Goal: Task Accomplishment & Management: Manage account settings

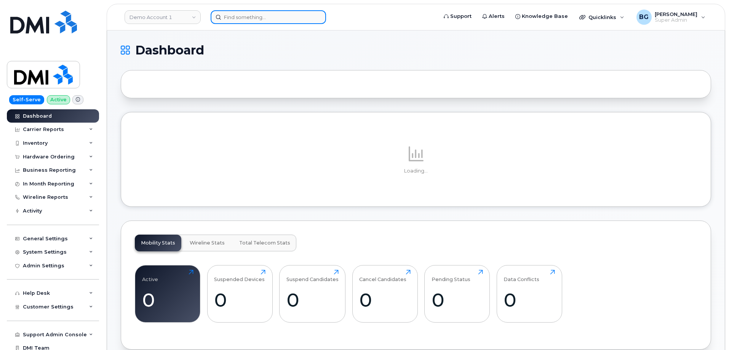
click at [253, 19] on input at bounding box center [268, 17] width 115 height 14
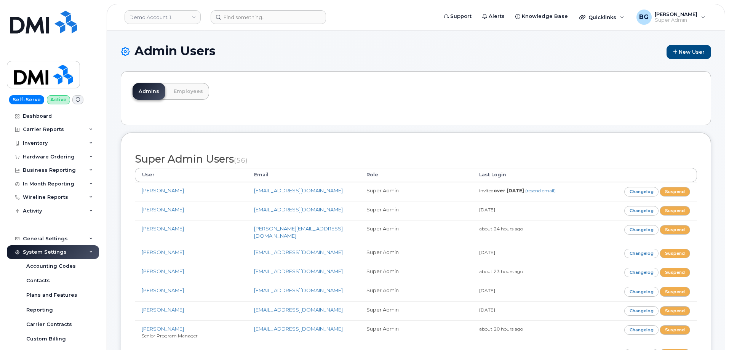
click at [416, 87] on div "Admins Employees" at bounding box center [416, 98] width 590 height 54
click at [685, 55] on link "New User" at bounding box center [688, 52] width 45 height 14
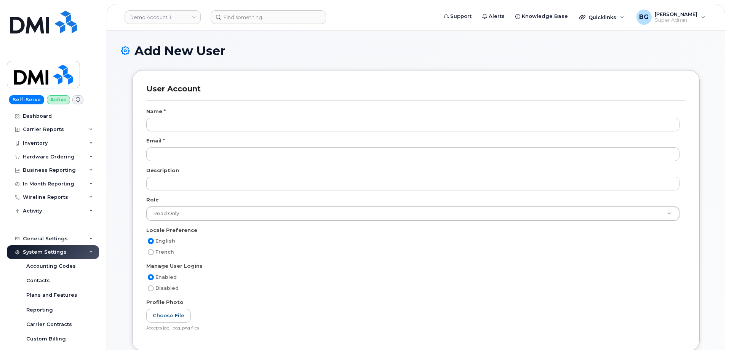
select select
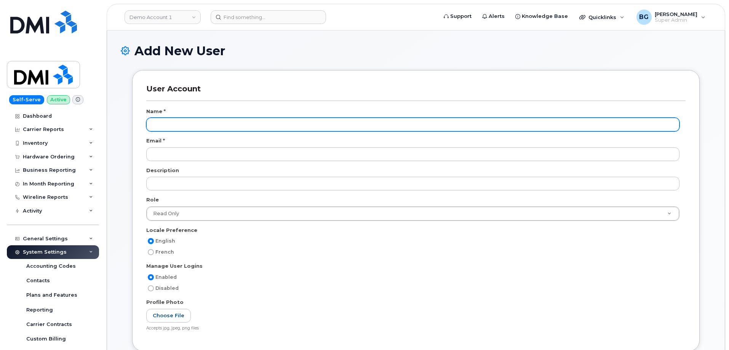
scroll to position [29, 0]
click at [191, 126] on input "text" at bounding box center [412, 125] width 533 height 14
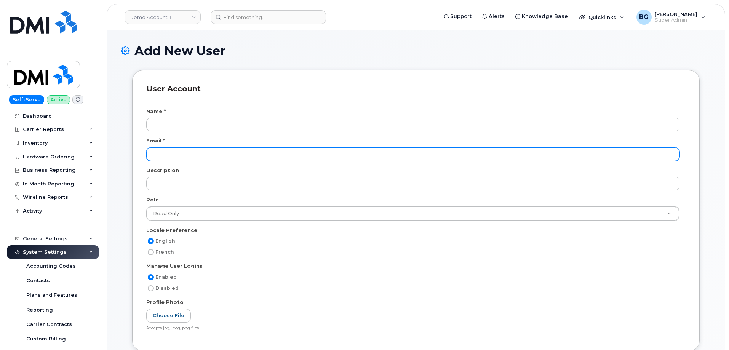
click at [184, 160] on input "email" at bounding box center [412, 154] width 533 height 14
paste input "blam@dminc.com"
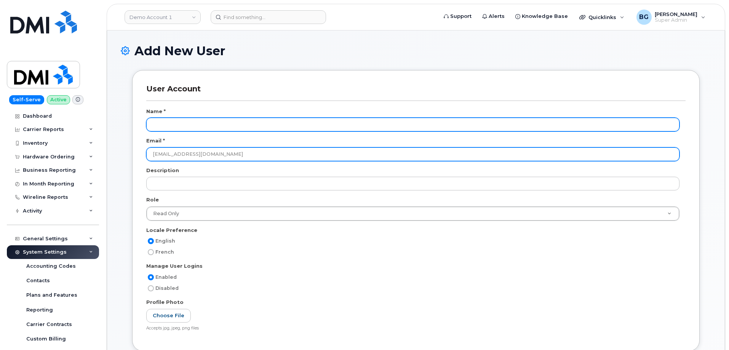
type input "blam@dminc.com"
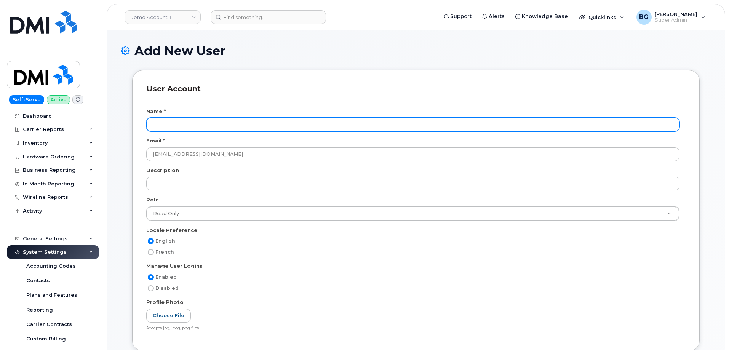
click at [190, 126] on input "text" at bounding box center [412, 125] width 533 height 14
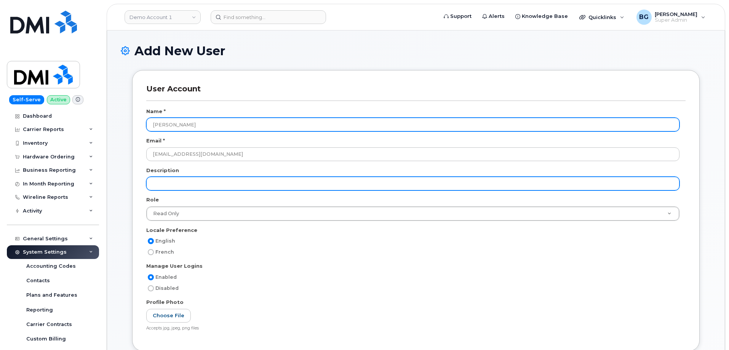
type input "[PERSON_NAME]"
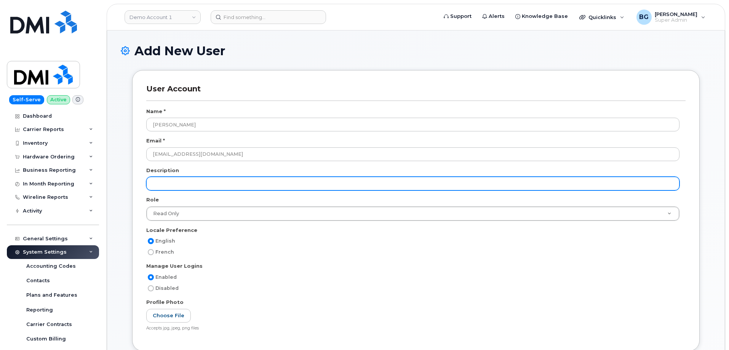
click at [180, 178] on input "text" at bounding box center [412, 184] width 533 height 14
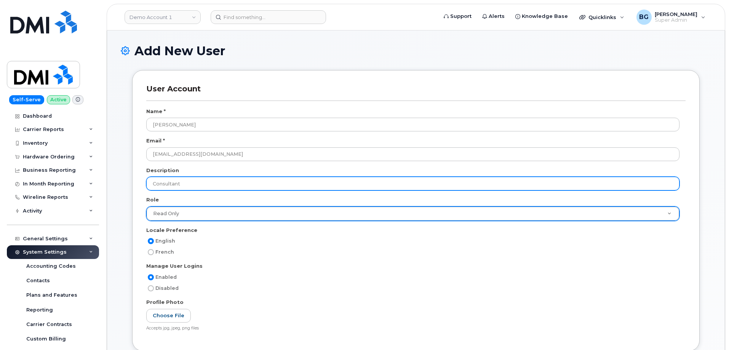
type input "Consultant"
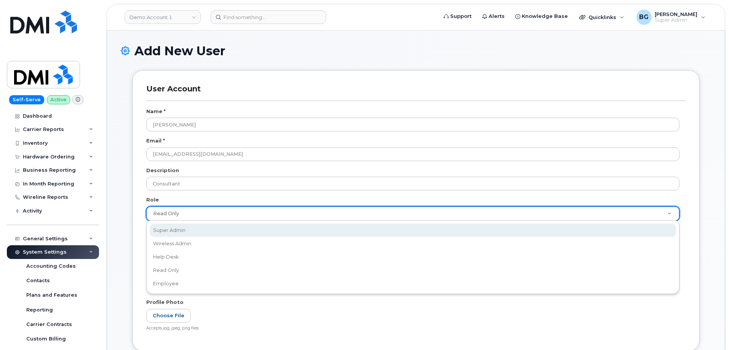
select select "super_admin"
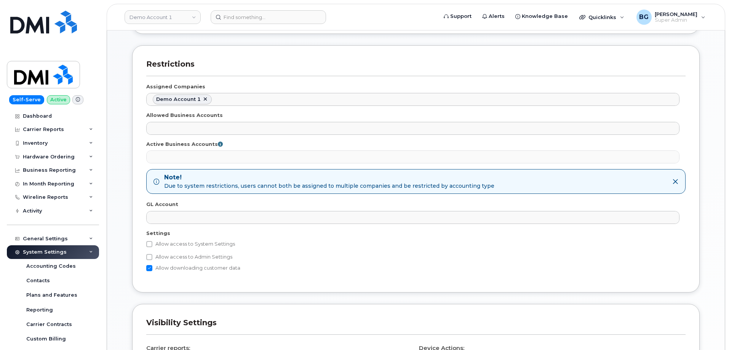
scroll to position [330, 0]
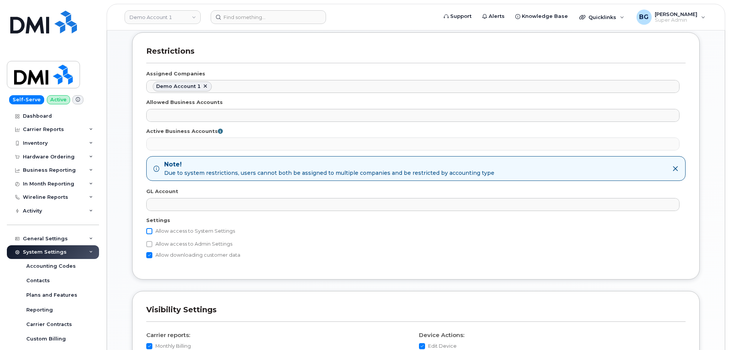
click at [151, 231] on input "Allow access to System Settings" at bounding box center [149, 231] width 6 height 6
checkbox input "true"
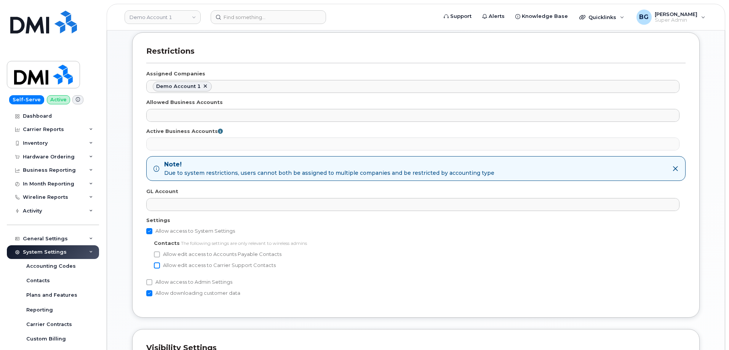
drag, startPoint x: 157, startPoint y: 254, endPoint x: 160, endPoint y: 266, distance: 12.0
click at [158, 254] on input "Allow edit access to Accounts Payable Contacts" at bounding box center [157, 254] width 6 height 6
checkbox input "true"
click at [158, 265] on input "Allow edit access to Carrier Support Contacts" at bounding box center [157, 265] width 6 height 6
checkbox input "true"
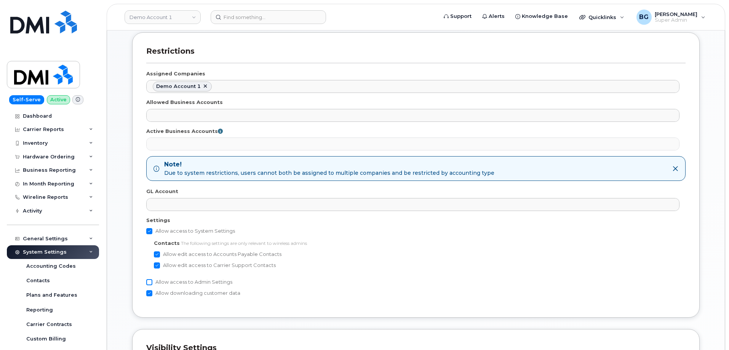
click at [146, 283] on input "Allow access to Admin Settings" at bounding box center [149, 282] width 6 height 6
checkbox input "true"
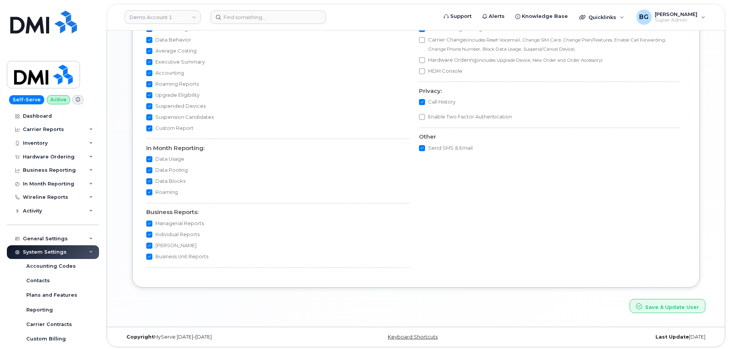
scroll to position [697, 0]
click at [664, 303] on button "Save & Update User" at bounding box center [667, 305] width 76 height 14
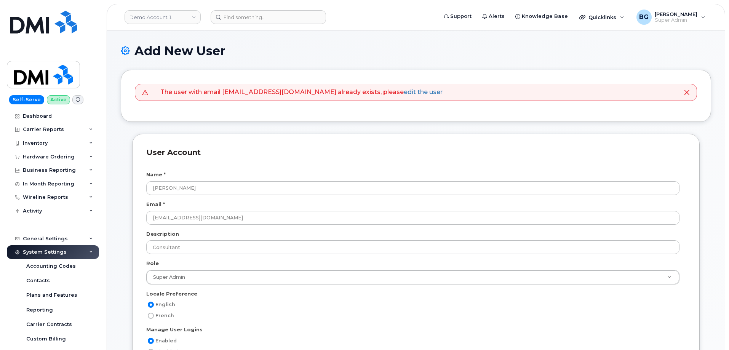
select select
click at [234, 91] on li "The user with email blam@dminc.com already exists, please edit the user" at bounding box center [301, 92] width 282 height 9
drag, startPoint x: 234, startPoint y: 91, endPoint x: 271, endPoint y: 93, distance: 37.4
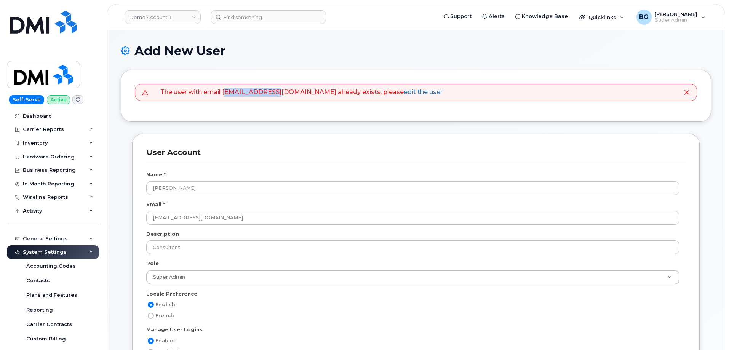
click at [271, 93] on li "The user with email blam@dminc.com already exists, please edit the user" at bounding box center [301, 92] width 282 height 9
copy li "blam@dminc.com"
click at [504, 29] on header "Demo Account 1 Support Alerts Knowledge Base Quicklinks Suspend / Cancel Device…" at bounding box center [416, 17] width 618 height 27
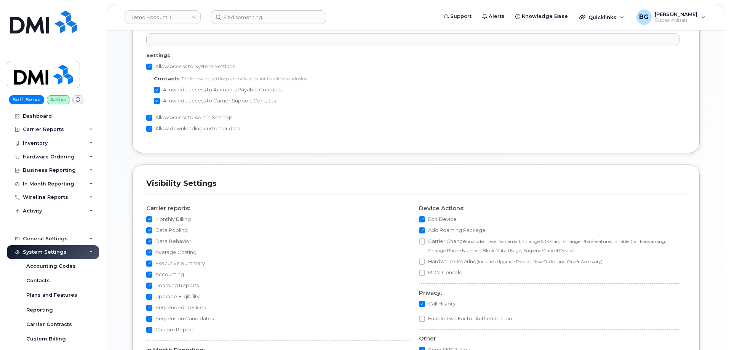
scroll to position [559, 0]
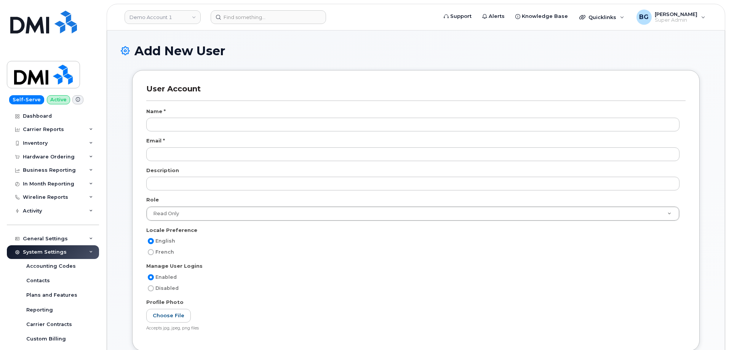
select select
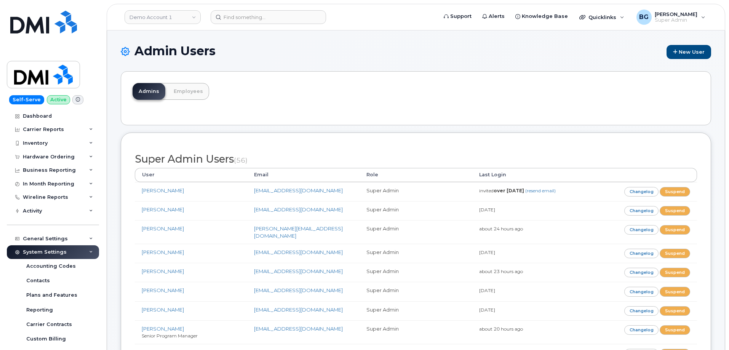
click at [426, 59] on div "Admin Users New User" at bounding box center [416, 57] width 590 height 27
click at [530, 91] on div "Admins Employees" at bounding box center [416, 98] width 590 height 54
click at [187, 93] on link "Employees" at bounding box center [188, 91] width 41 height 17
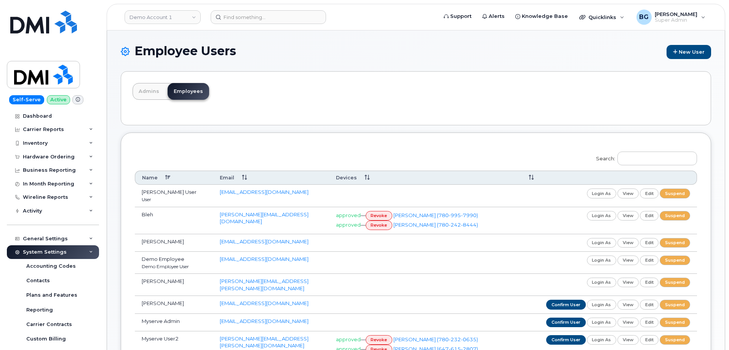
click at [415, 124] on div "Admins Employees" at bounding box center [416, 98] width 590 height 54
click at [649, 242] on link "edit" at bounding box center [649, 243] width 19 height 10
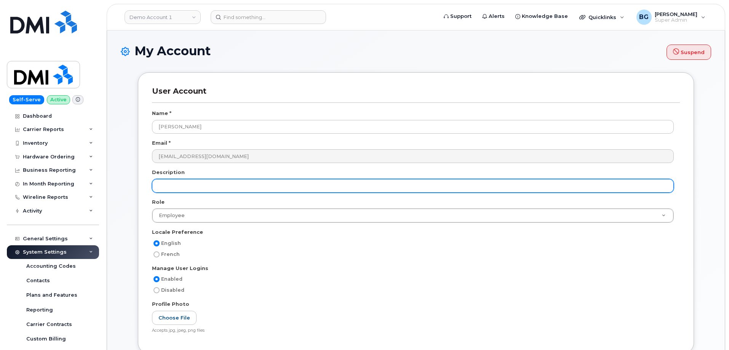
click at [208, 187] on input "text" at bounding box center [413, 186] width 522 height 14
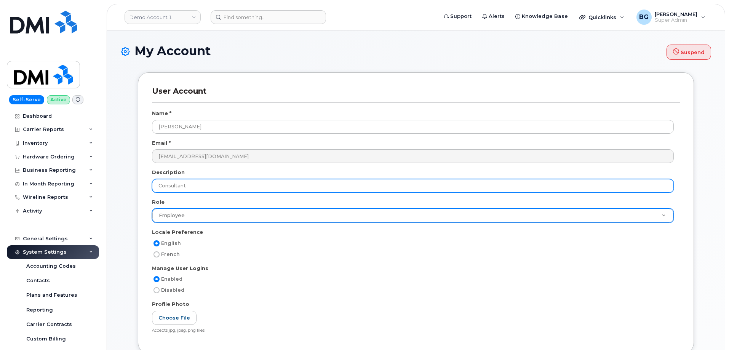
type input "Consultant"
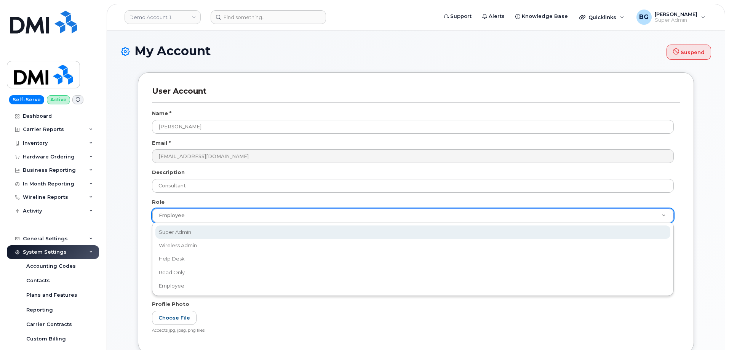
select select "super_admin"
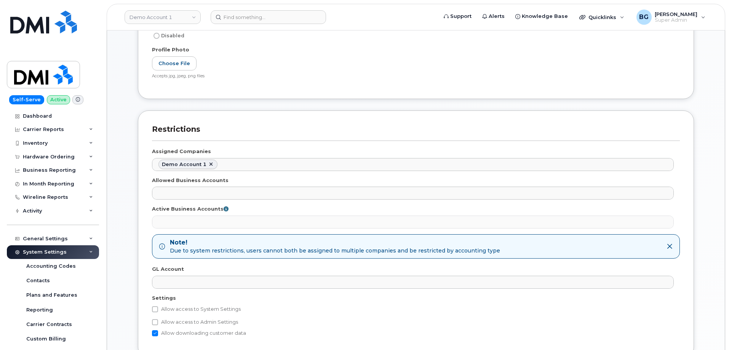
scroll to position [279, 0]
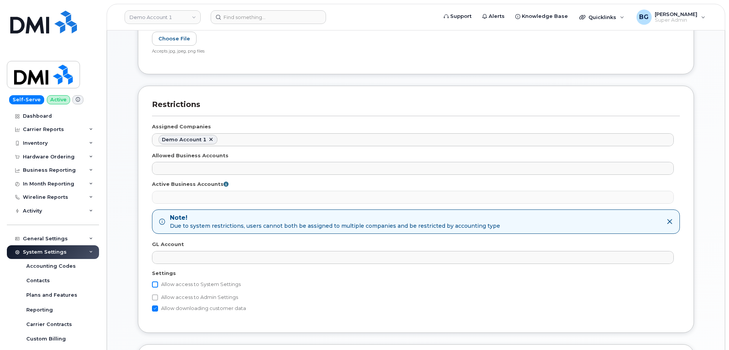
click at [156, 282] on input "Allow access to System Settings" at bounding box center [155, 284] width 6 height 6
checkbox input "true"
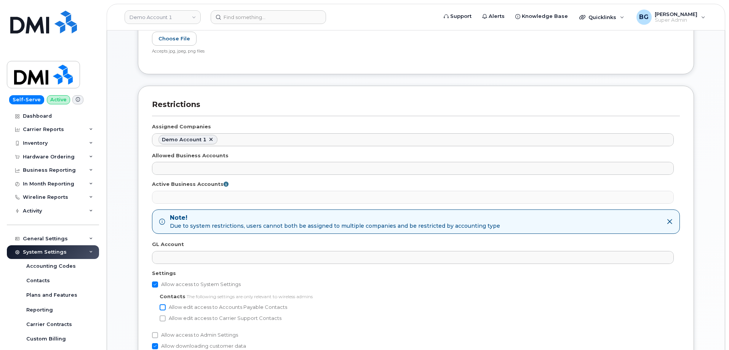
click at [164, 308] on input "Allow edit access to Accounts Payable Contacts" at bounding box center [163, 307] width 6 height 6
checkbox input "true"
click at [163, 318] on input "Allow edit access to Carrier Support Contacts" at bounding box center [163, 318] width 6 height 6
checkbox input "true"
click at [154, 335] on input "Allow access to Admin Settings" at bounding box center [155, 335] width 6 height 6
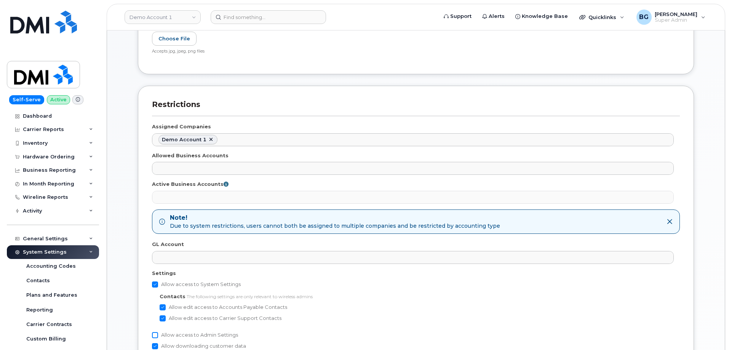
checkbox input "true"
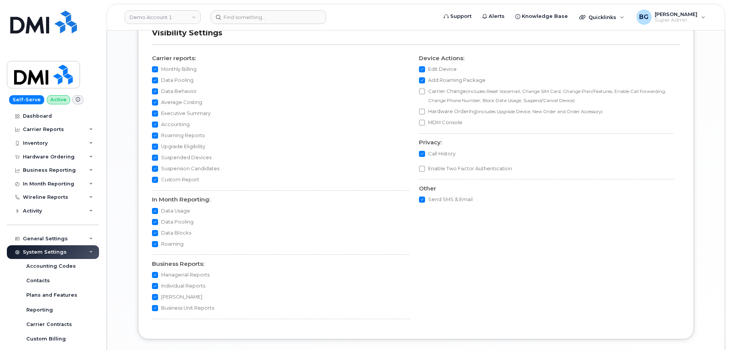
scroll to position [699, 0]
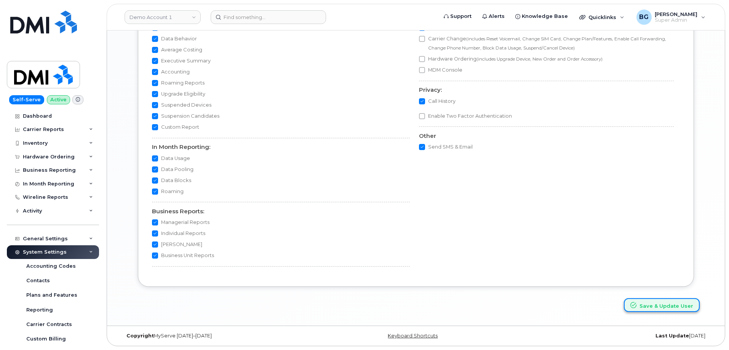
click at [681, 304] on button "Save & Update User" at bounding box center [662, 305] width 76 height 14
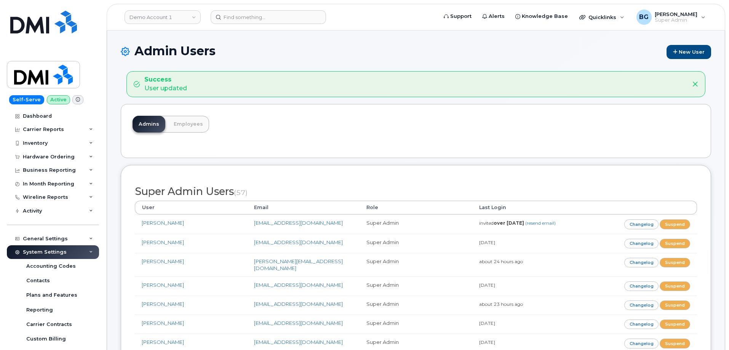
drag, startPoint x: 173, startPoint y: 0, endPoint x: 593, endPoint y: 45, distance: 422.0
click at [593, 45] on h1 "Admin Users New User" at bounding box center [416, 51] width 590 height 15
click at [189, 123] on link "Employees" at bounding box center [188, 124] width 41 height 17
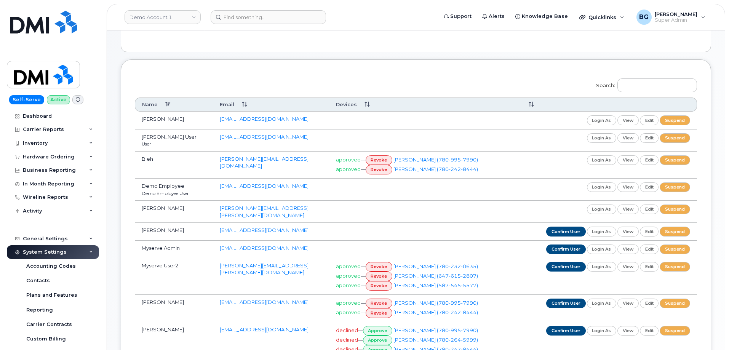
scroll to position [76, 0]
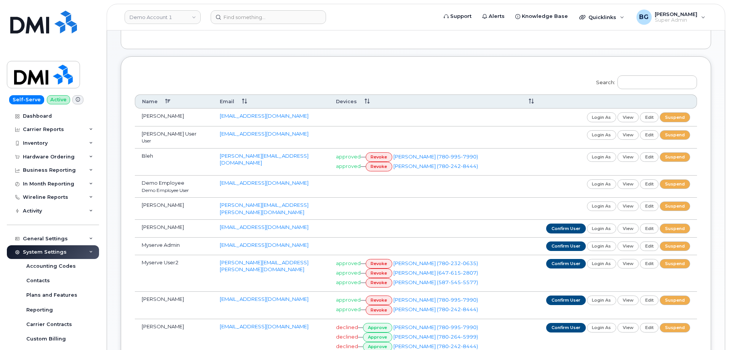
click at [329, 69] on div "Search: Name Email Devices [PERSON_NAME] [EMAIL_ADDRESS][DOMAIN_NAME] login as …" at bounding box center [416, 236] width 590 height 360
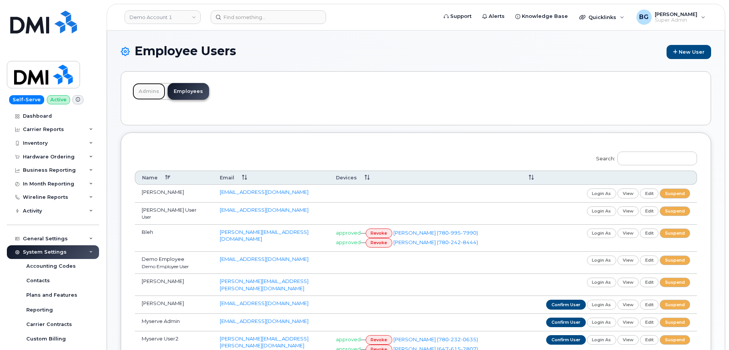
click at [154, 89] on link "Admins" at bounding box center [148, 91] width 33 height 17
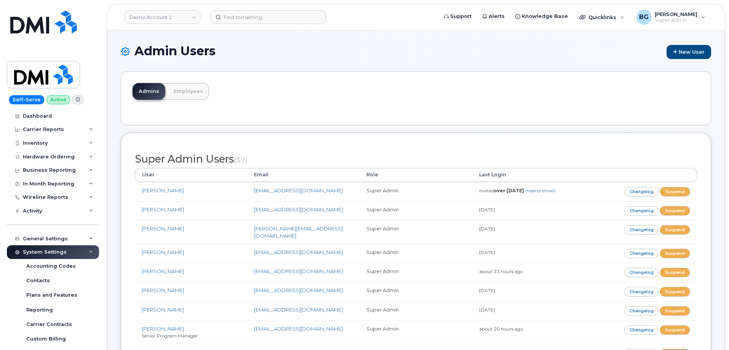
click at [490, 54] on h1 "Admin Users New User" at bounding box center [416, 51] width 590 height 15
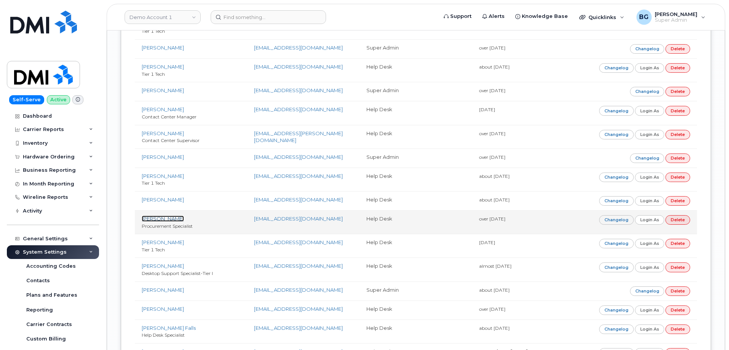
click at [148, 215] on link "[PERSON_NAME]" at bounding box center [163, 218] width 42 height 6
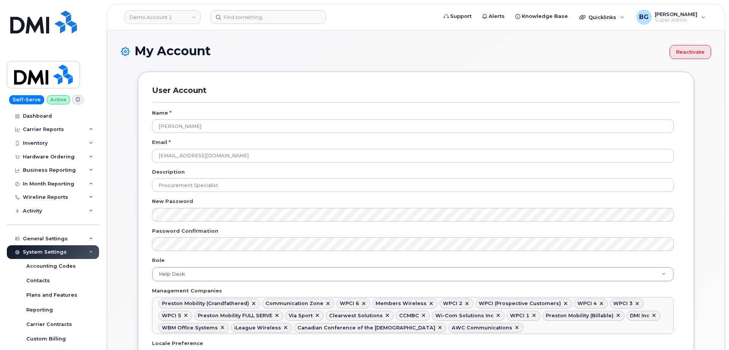
select select
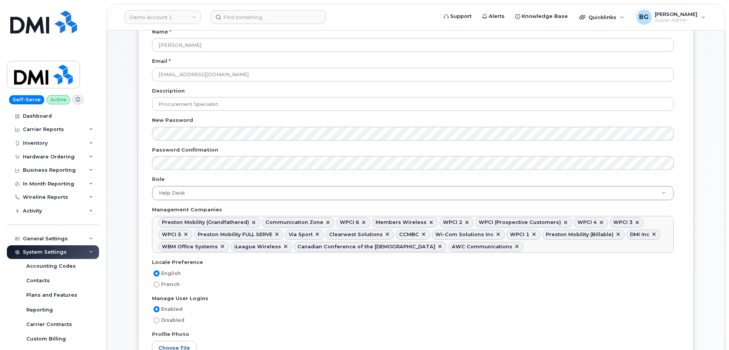
scroll to position [102, 0]
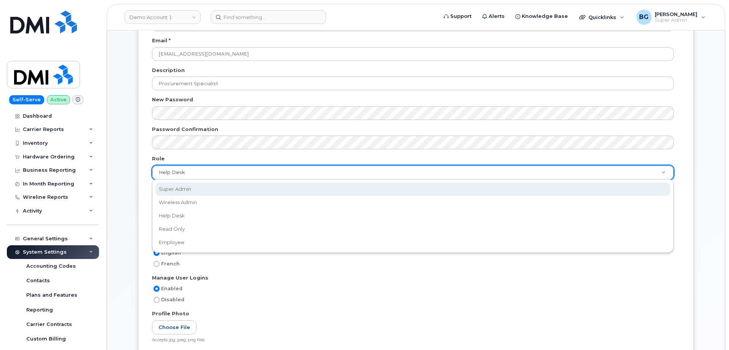
select select "super_admin"
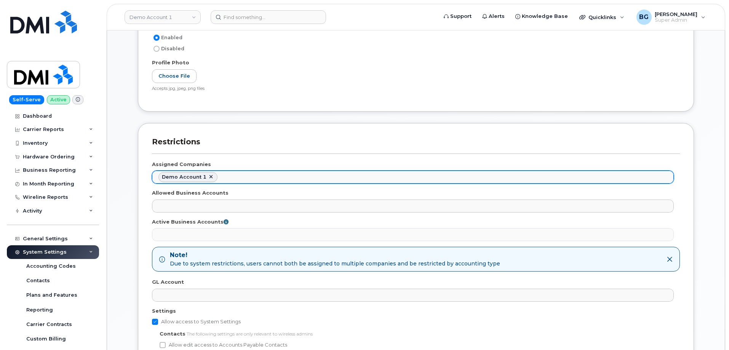
scroll to position [381, 0]
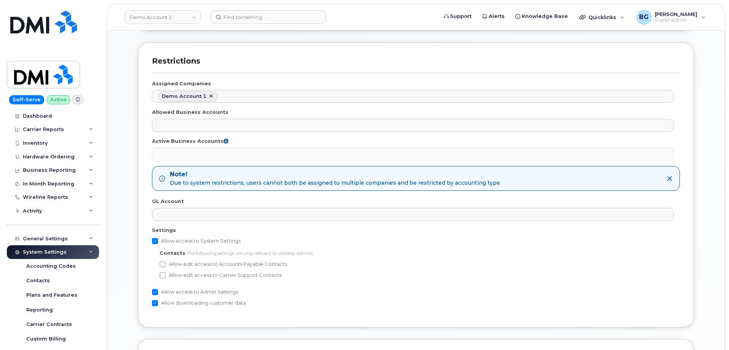
click at [156, 242] on input "Allow access to System Settings" at bounding box center [155, 241] width 6 height 6
checkbox input "false"
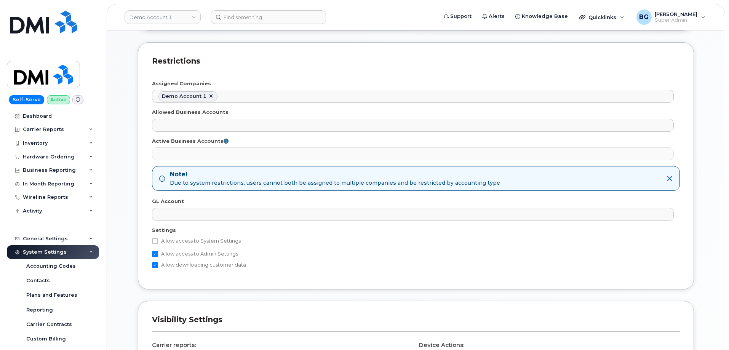
click at [155, 256] on input "Allow access to Admin Settings" at bounding box center [155, 254] width 6 height 6
checkbox input "false"
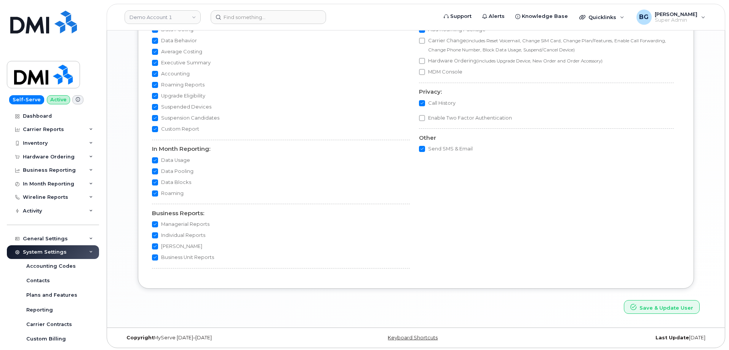
scroll to position [720, 0]
click at [666, 308] on button "Save & Update User" at bounding box center [662, 305] width 76 height 14
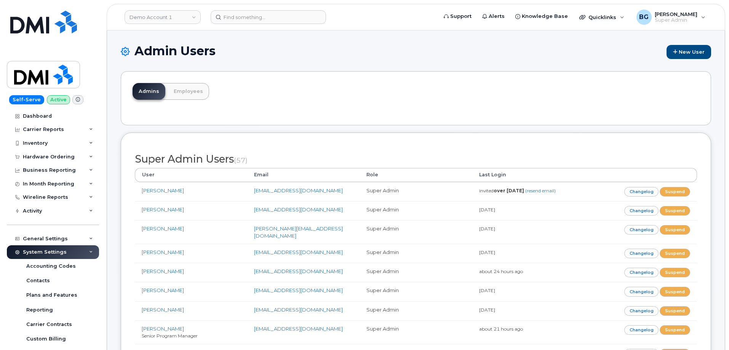
click at [349, 89] on div "Admins Employees" at bounding box center [416, 98] width 590 height 54
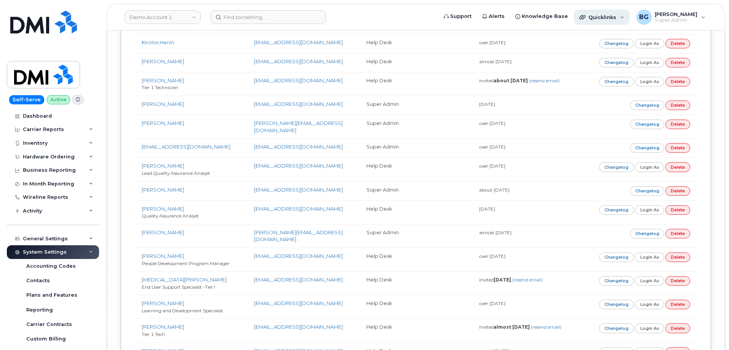
scroll to position [3706, 0]
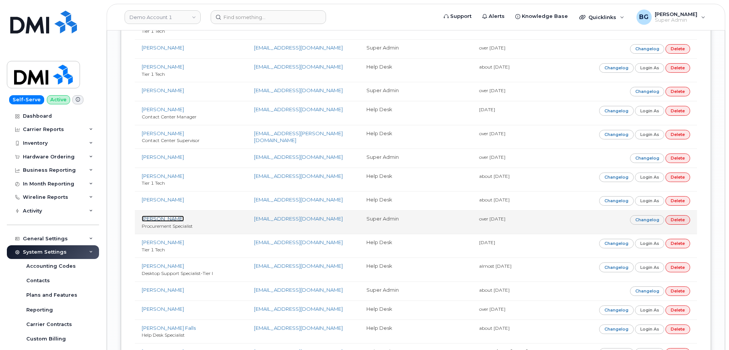
click at [176, 215] on link "[PERSON_NAME]" at bounding box center [163, 218] width 42 height 6
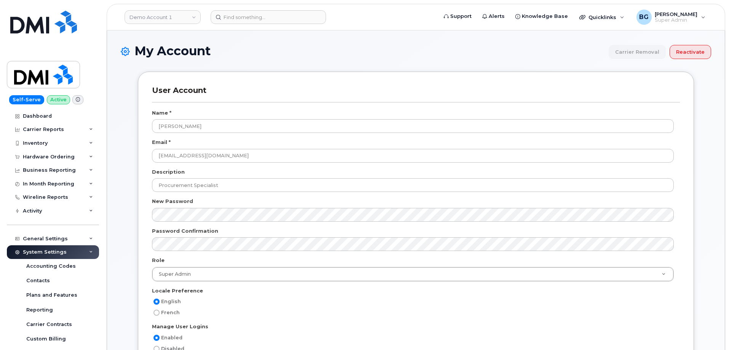
select select
click at [699, 51] on button "Reactivate" at bounding box center [689, 52] width 41 height 14
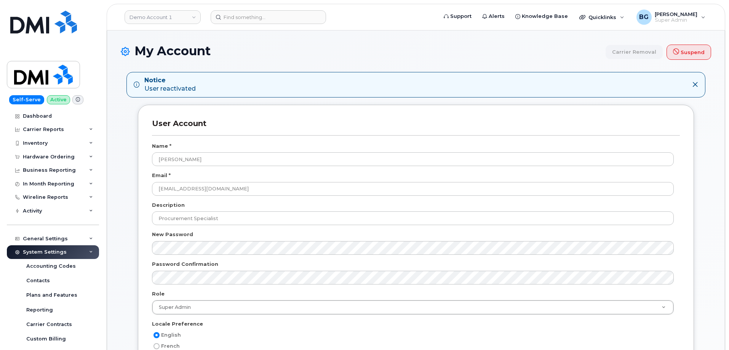
select select
click at [340, 118] on div "User Account Name * [PERSON_NAME] Email * [EMAIL_ADDRESS][DOMAIN_NAME] Descript…" at bounding box center [416, 275] width 556 height 340
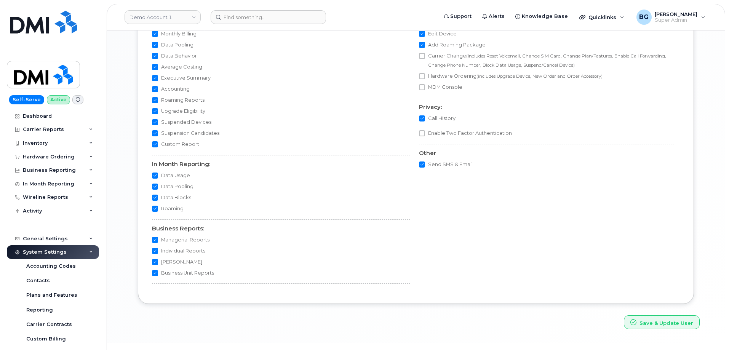
scroll to position [753, 0]
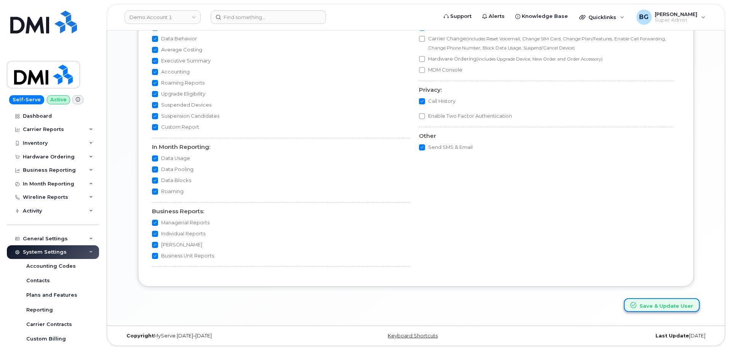
click at [670, 305] on button "Save & Update User" at bounding box center [662, 305] width 76 height 14
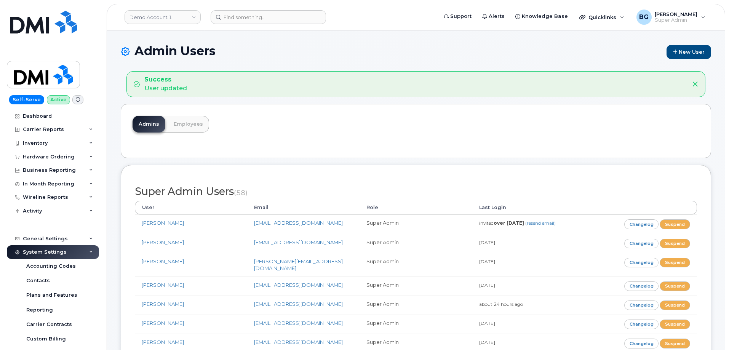
click at [281, 130] on div "Admins Employees" at bounding box center [416, 131] width 590 height 54
click at [184, 117] on link "Employees" at bounding box center [188, 124] width 41 height 17
click at [184, 121] on link "Employees" at bounding box center [188, 124] width 41 height 17
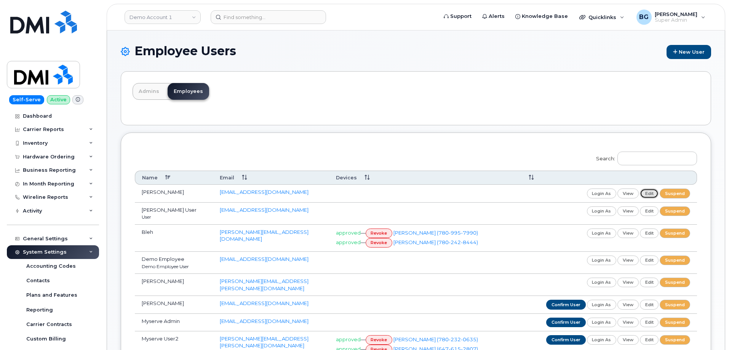
click at [646, 192] on link "edit" at bounding box center [649, 193] width 19 height 10
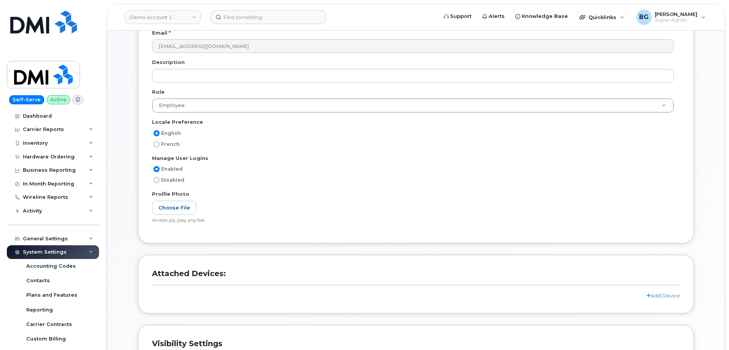
scroll to position [102, 0]
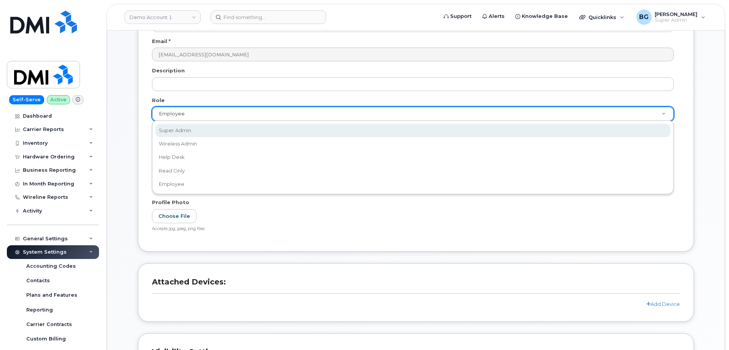
select select "super_admin"
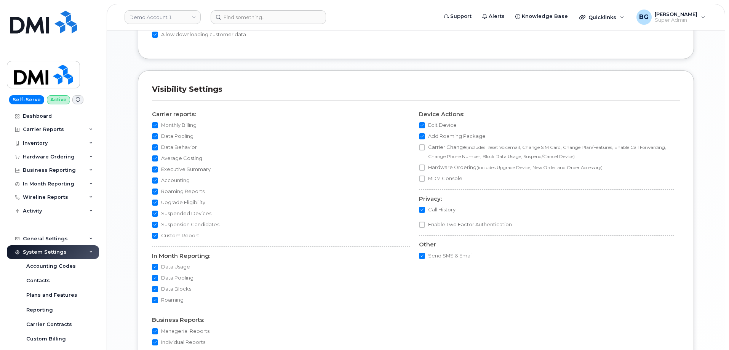
scroll to position [660, 0]
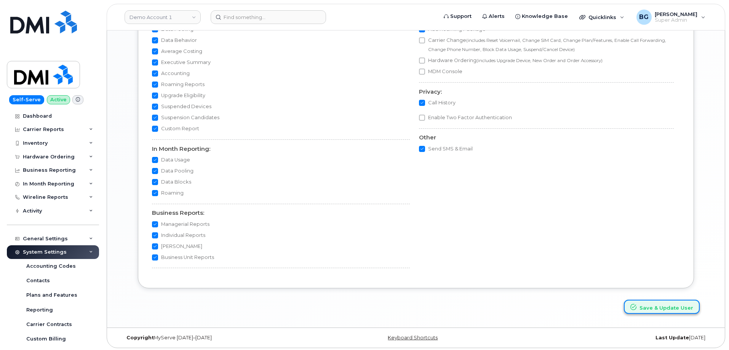
click at [669, 307] on button "Save & Update User" at bounding box center [662, 307] width 76 height 14
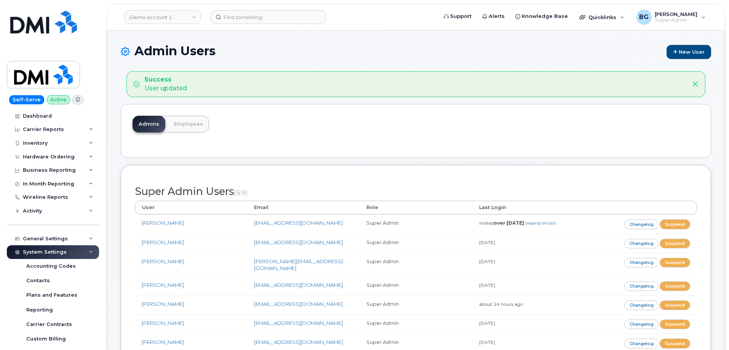
click at [291, 54] on h1 "Admin Users New User" at bounding box center [416, 51] width 590 height 15
